Goal: Transaction & Acquisition: Obtain resource

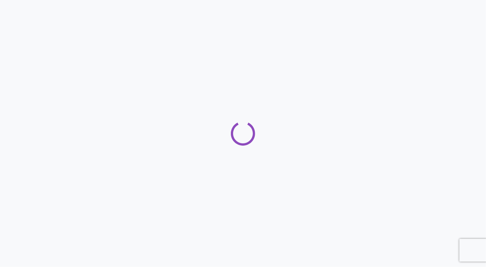
click at [461, 145] on div at bounding box center [243, 133] width 486 height 267
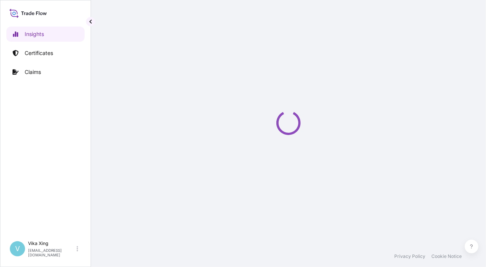
select select "2025"
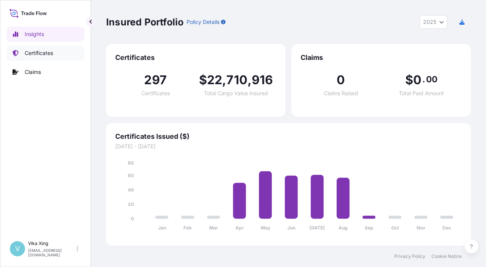
click at [42, 52] on p "Certificates" at bounding box center [39, 53] width 28 height 8
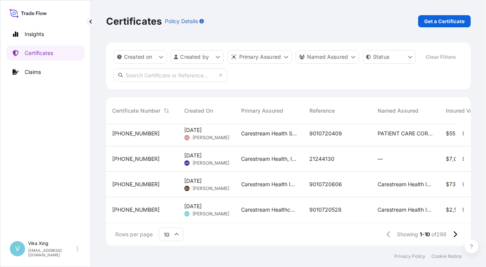
scroll to position [161, 213]
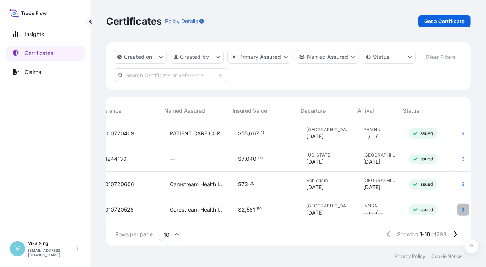
click at [460, 206] on button "button" at bounding box center [463, 209] width 12 height 12
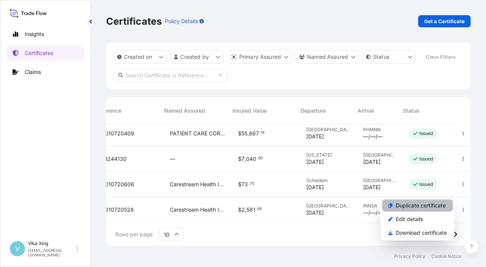
click at [432, 209] on link "Duplicate certificate" at bounding box center [417, 205] width 71 height 12
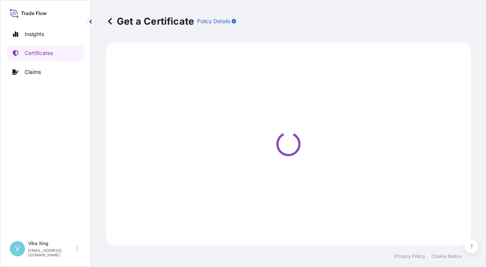
select select "Road / [GEOGRAPHIC_DATA]"
select select "Ocean Vessel"
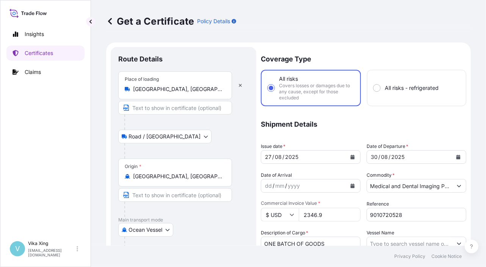
scroll to position [38, 0]
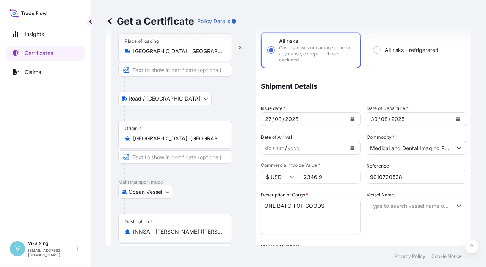
select select "32191"
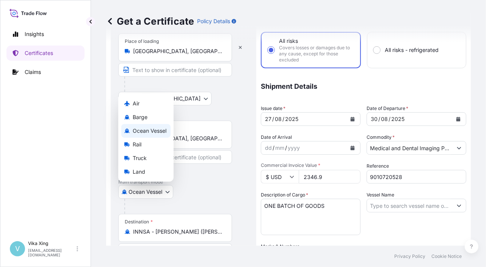
click at [170, 188] on body "Insights Certificates Claims V Vika Xing [EMAIL_ADDRESS][DOMAIN_NAME] Get a Cer…" at bounding box center [243, 133] width 486 height 267
click at [147, 98] on div "Air" at bounding box center [145, 104] width 49 height 14
select select "Air"
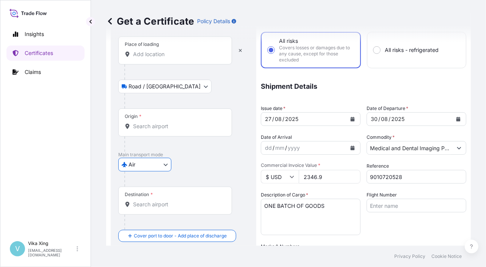
click at [156, 124] on input "Origin *" at bounding box center [177, 126] width 89 height 8
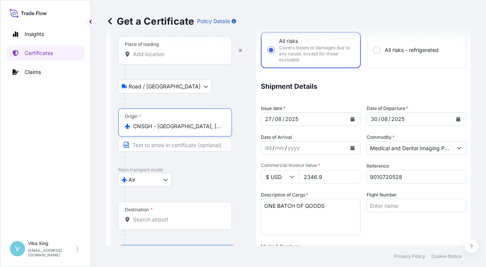
type input "CNSGH - [GEOGRAPHIC_DATA], [GEOGRAPHIC_DATA]"
click at [205, 189] on div at bounding box center [186, 193] width 124 height 15
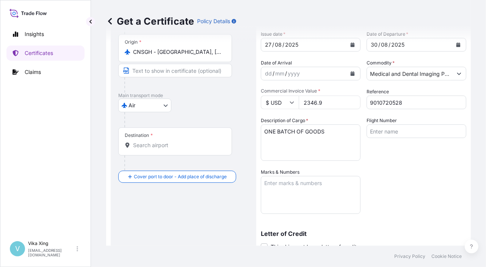
scroll to position [114, 0]
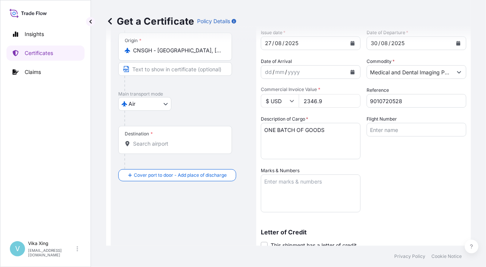
click at [137, 147] on div "Destination *" at bounding box center [175, 140] width 114 height 28
click at [137, 147] on input "Destination *" at bounding box center [177, 144] width 89 height 8
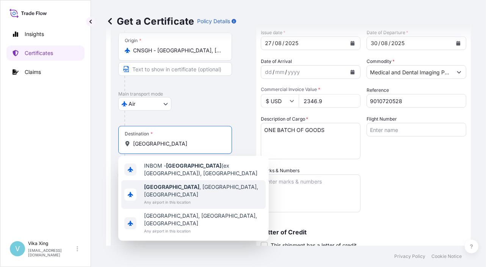
click at [192, 198] on span "Any airport in this location" at bounding box center [203, 202] width 119 height 8
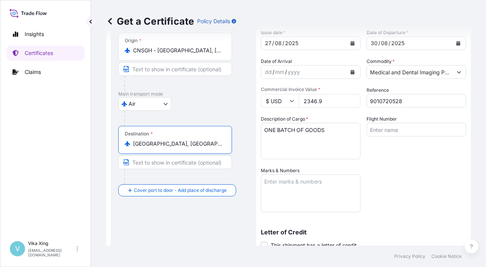
type input "[GEOGRAPHIC_DATA], [GEOGRAPHIC_DATA], [GEOGRAPHIC_DATA]"
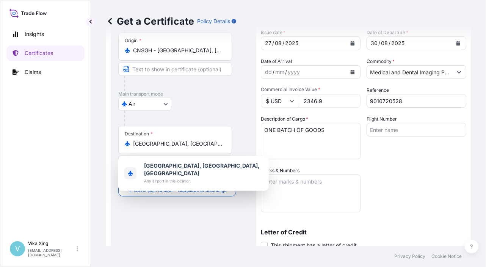
click at [199, 215] on div "Route Details Reset Route Details Place of loading Road / Inland Road / Inland …" at bounding box center [183, 143] width 130 height 405
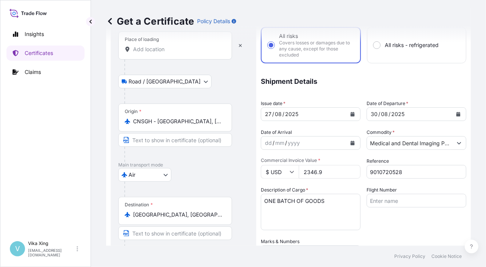
scroll to position [0, 0]
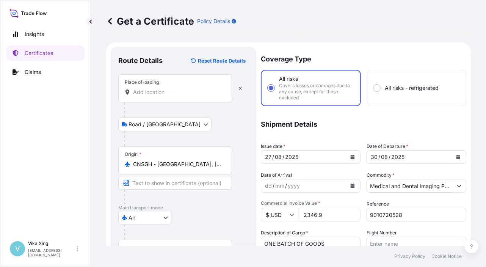
click at [352, 156] on icon "Calendar" at bounding box center [352, 157] width 4 height 5
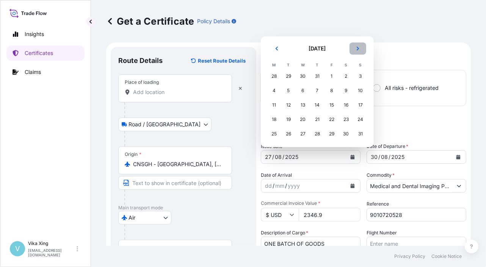
click at [358, 46] on button "Next" at bounding box center [357, 48] width 17 height 12
click at [319, 74] on div "4" at bounding box center [317, 76] width 14 height 14
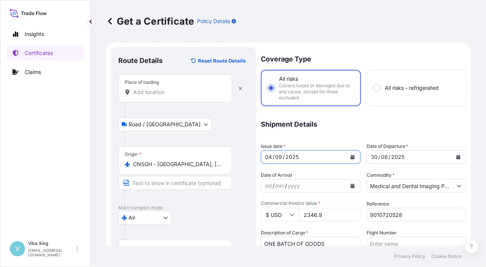
click at [456, 156] on icon "Calendar" at bounding box center [458, 157] width 4 height 5
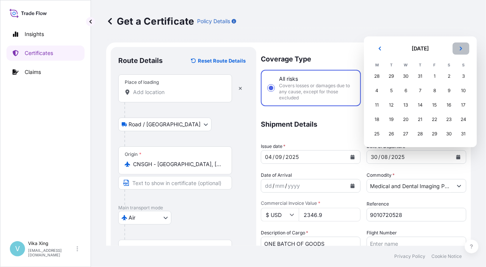
click at [460, 53] on button "Next" at bounding box center [460, 48] width 17 height 12
click at [452, 79] on div "6" at bounding box center [449, 76] width 14 height 14
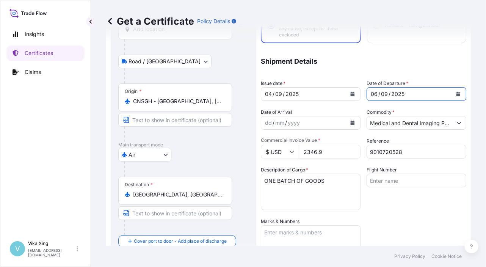
scroll to position [76, 0]
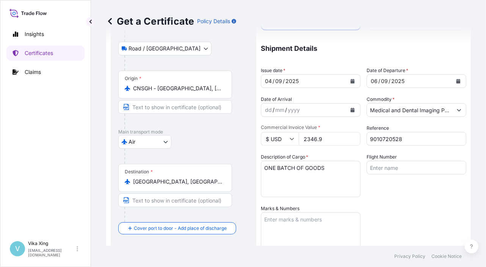
drag, startPoint x: 328, startPoint y: 138, endPoint x: 283, endPoint y: 137, distance: 44.3
click at [283, 137] on div "$ USD 2346.9" at bounding box center [311, 139] width 100 height 14
paste input "12459.25"
type input "12459.25"
drag, startPoint x: 417, startPoint y: 136, endPoint x: 361, endPoint y: 136, distance: 55.3
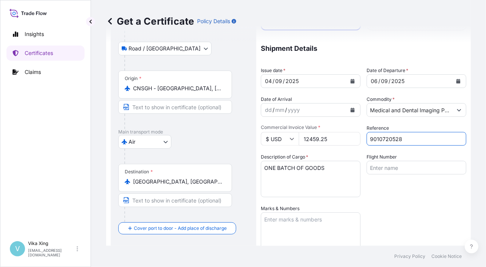
click at [361, 136] on div "Coverage Type All risks Covers losses or damages due to any cause, except for t…" at bounding box center [363, 170] width 205 height 399
paste input "832"
type input "9010720832"
click at [386, 197] on div "Coverage Type All risks Covers losses or damages due to any cause, except for t…" at bounding box center [363, 170] width 205 height 399
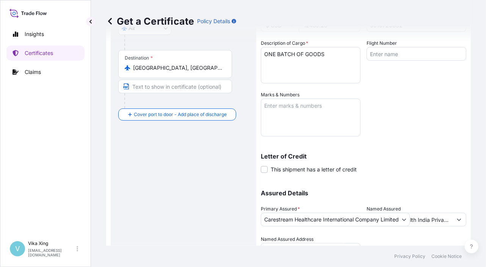
scroll to position [226, 0]
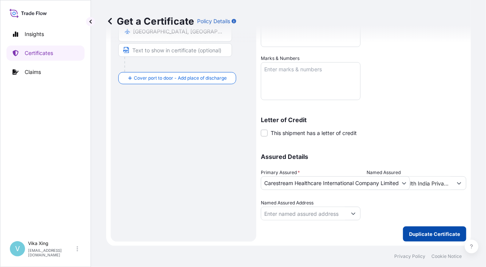
click at [430, 235] on p "Duplicate Certificate" at bounding box center [434, 234] width 51 height 8
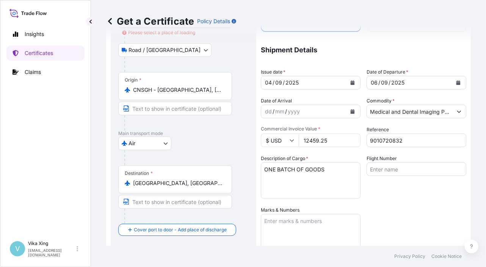
scroll to position [0, 0]
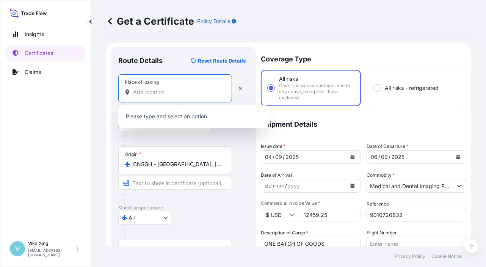
click at [158, 92] on input "Place of loading Please select a place of loading" at bounding box center [177, 92] width 89 height 8
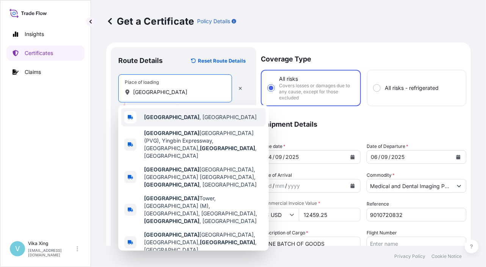
click at [171, 118] on span "[GEOGRAPHIC_DATA] , [GEOGRAPHIC_DATA]" at bounding box center [200, 117] width 113 height 8
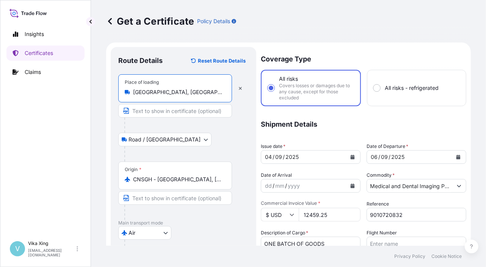
type input "[GEOGRAPHIC_DATA], [GEOGRAPHIC_DATA]"
click at [213, 224] on p "Main transport mode" at bounding box center [183, 223] width 130 height 6
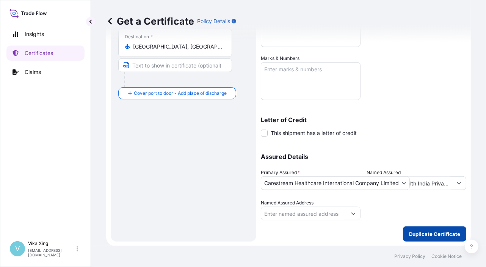
click at [426, 232] on p "Duplicate Certificate" at bounding box center [434, 234] width 51 height 8
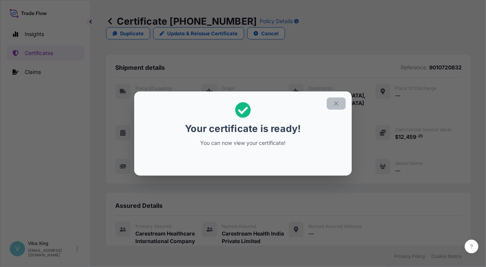
click at [340, 105] on button "button" at bounding box center [336, 103] width 19 height 12
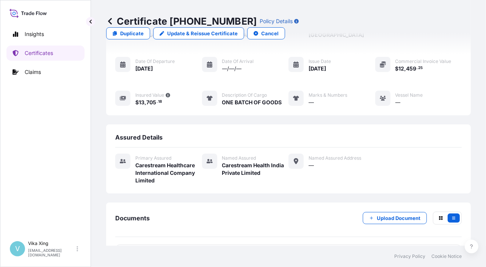
scroll to position [75, 0]
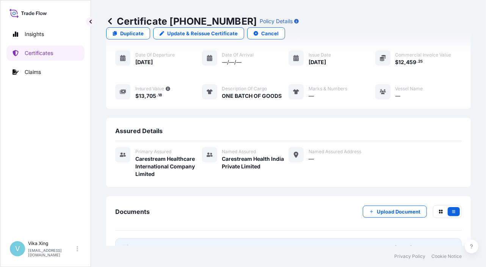
click at [137, 244] on span "Certificate" at bounding box center [148, 248] width 27 height 8
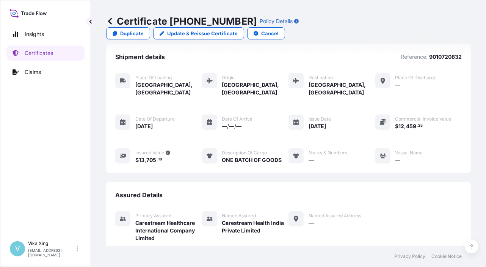
scroll to position [0, 0]
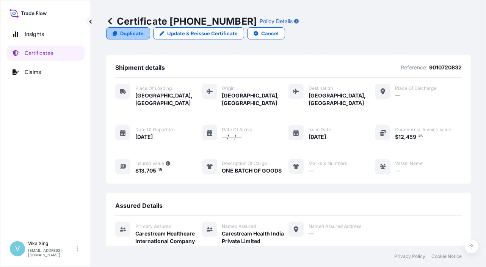
click at [144, 30] on p "Duplicate" at bounding box center [131, 34] width 23 height 8
select select "Road / [GEOGRAPHIC_DATA]"
select select "Air"
select select "32191"
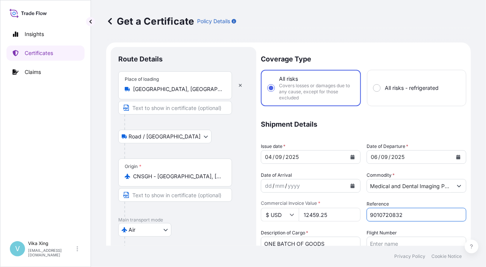
drag, startPoint x: 414, startPoint y: 217, endPoint x: 338, endPoint y: 209, distance: 76.2
click at [338, 209] on div "Coverage Type All risks Covers losses or damages due to any cause, except for t…" at bounding box center [363, 246] width 205 height 399
paste input "1"
type input "9010720831"
drag, startPoint x: 336, startPoint y: 214, endPoint x: 290, endPoint y: 214, distance: 45.5
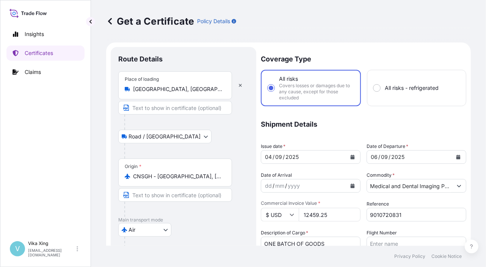
click at [290, 214] on div "$ USD 12459.25" at bounding box center [311, 215] width 100 height 14
paste input "418.8"
type input "418.85"
click at [217, 230] on div "Air Air Barge Ocean Vessel Rail Truck Land" at bounding box center [183, 230] width 130 height 14
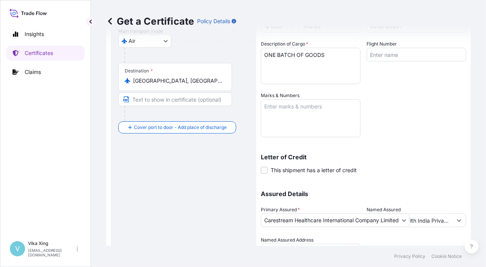
scroll to position [226, 0]
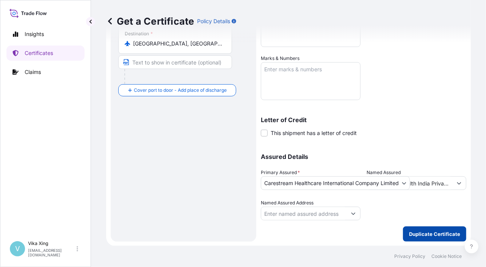
click at [433, 233] on p "Duplicate Certificate" at bounding box center [434, 234] width 51 height 8
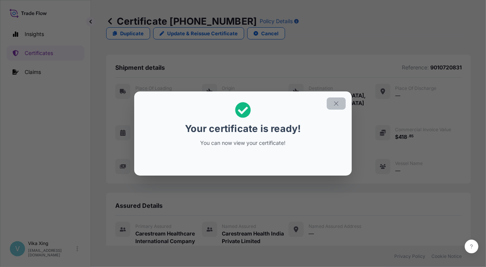
click at [334, 103] on icon "button" at bounding box center [336, 103] width 7 height 7
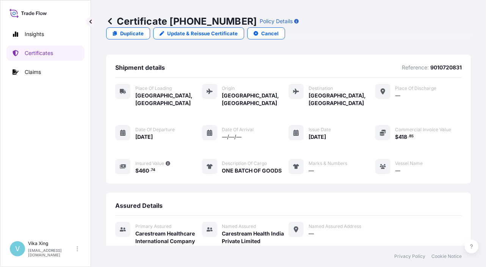
scroll to position [75, 0]
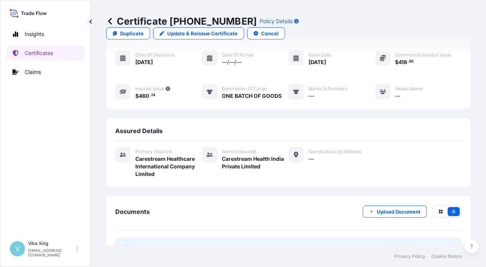
click at [140, 244] on span "Certificate" at bounding box center [148, 248] width 27 height 8
